Goal: Find specific page/section: Find specific page/section

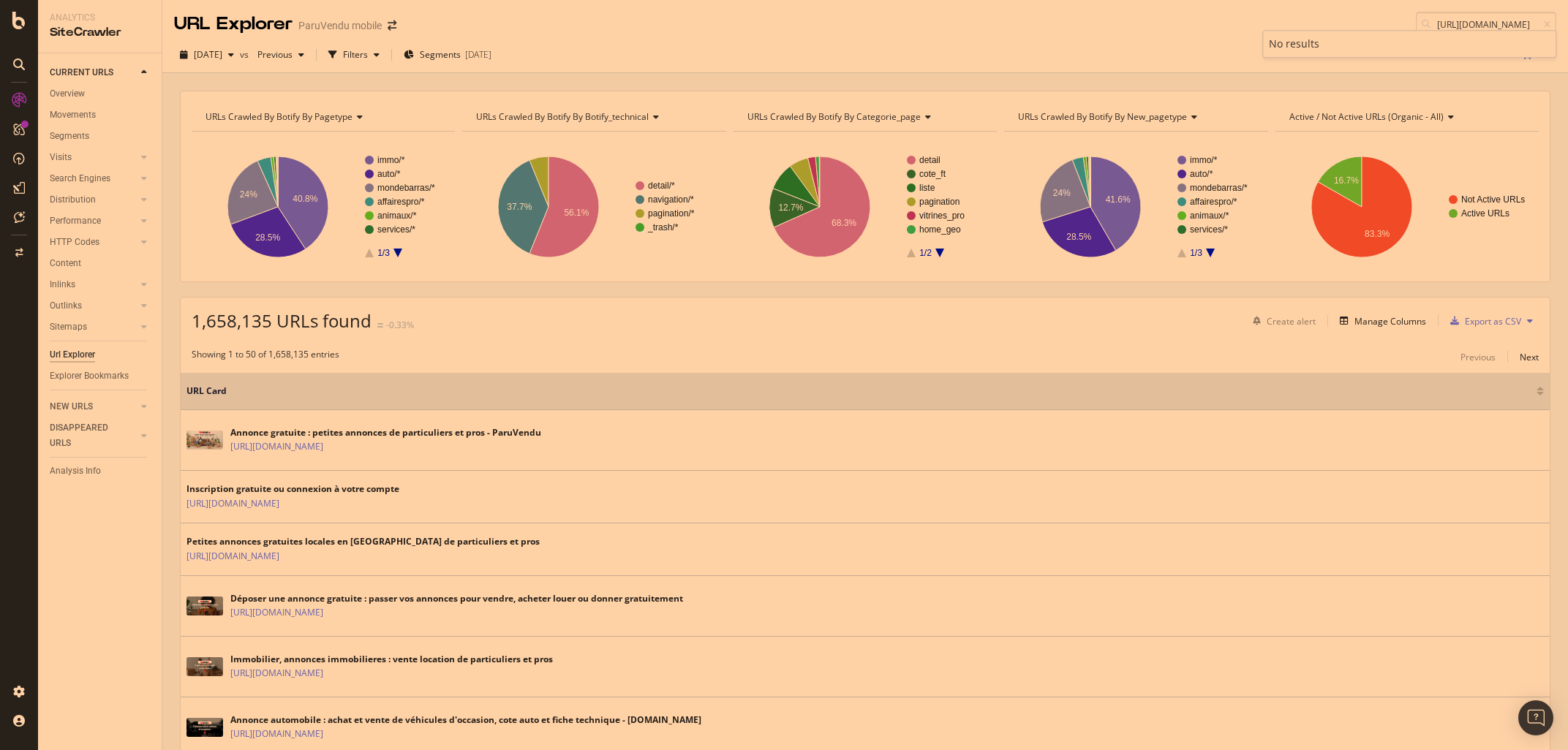
scroll to position [0, 149]
click at [1549, 23] on icon at bounding box center [1547, 24] width 7 height 8
click at [1488, 23] on input at bounding box center [1486, 24] width 140 height 26
paste input "https://www.paruvendu.fr/a/voiture-occasion/audi/q2/rhone-alpes/?p=3"
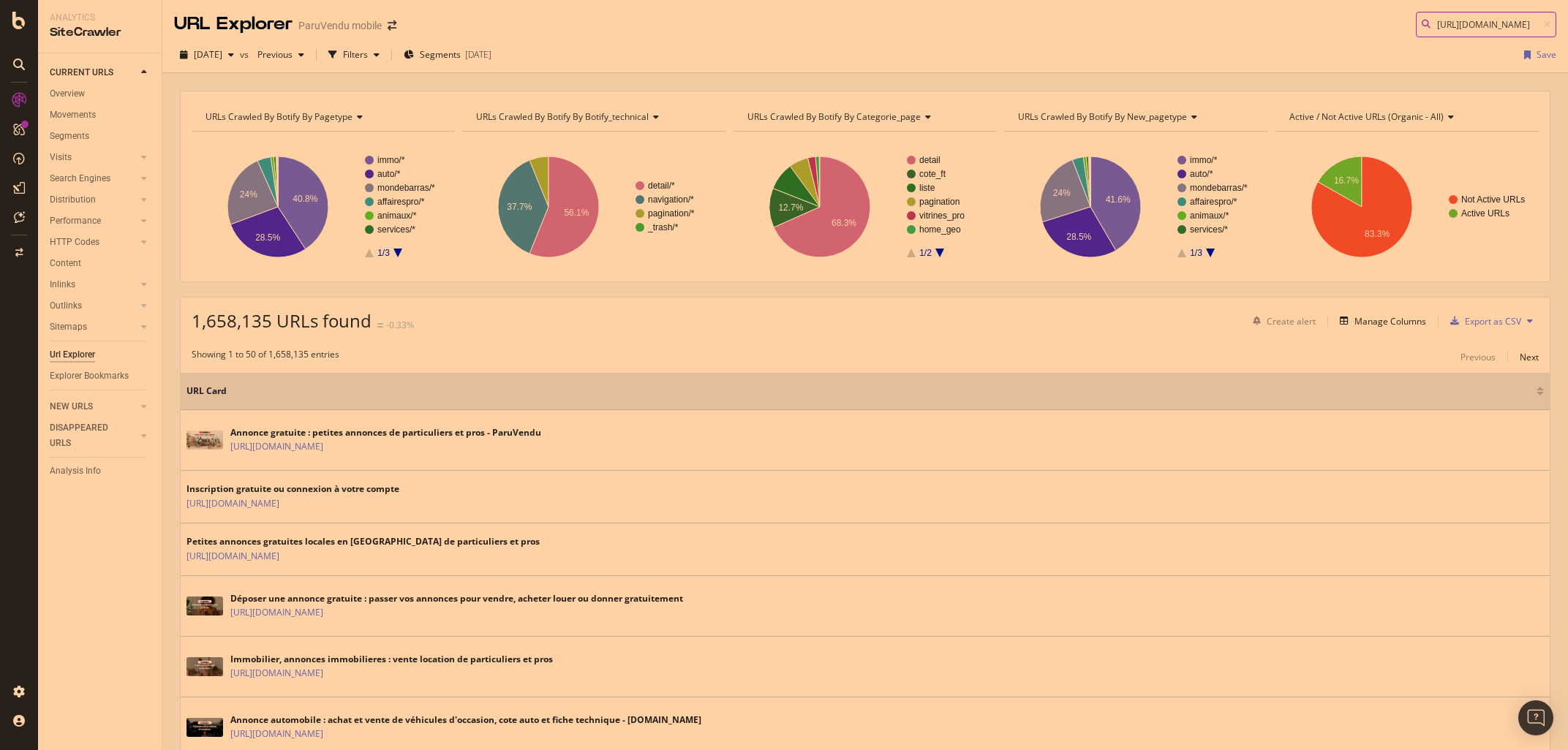
scroll to position [0, 187]
type input "https://www.paruvendu.fr/a/voiture-occasion/audi/q2/rhone-alpes/?p=3"
click at [1546, 25] on icon at bounding box center [1547, 24] width 7 height 8
click at [1492, 26] on input at bounding box center [1486, 24] width 140 height 26
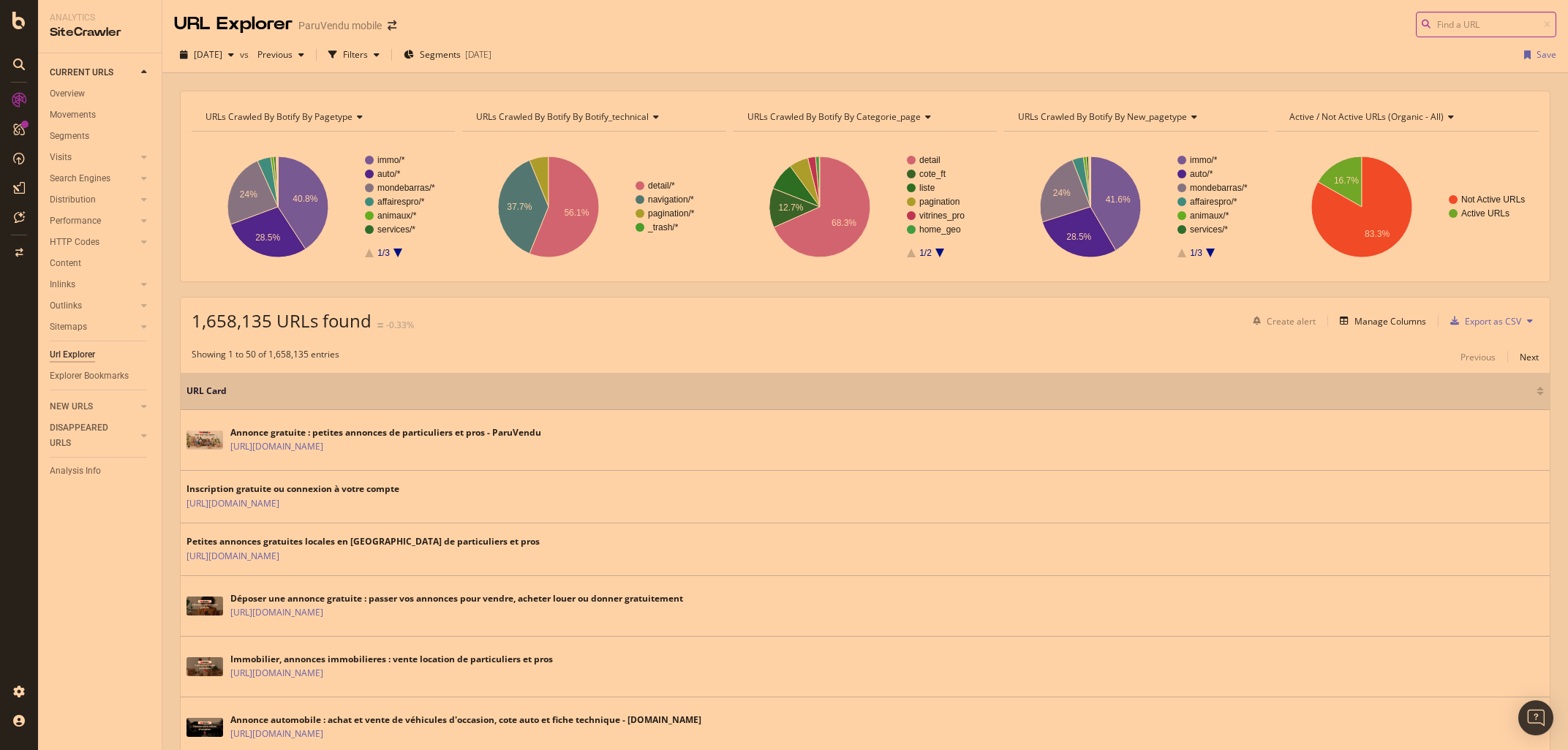
paste input "https://www.paruvendu.fr/location-vacances/v/mer/espagne/?p=2"
drag, startPoint x: 1470, startPoint y: 23, endPoint x: 1342, endPoint y: 26, distance: 128.0
click at [1416, 26] on input "https://www.paruvendu.fr/location-vacances/v/mer/espagne/?p=2" at bounding box center [1486, 24] width 140 height 26
click at [1429, 20] on input "https://www.paruvendu.fr/location-vacances/v/mer/espagne/?p=2" at bounding box center [1486, 24] width 140 height 26
type input "https://www.paruvendu.fr/location-vacances/v/mer/espagne/?p=2"
